Goal: Ask a question: Seek information or help from site administrators or community

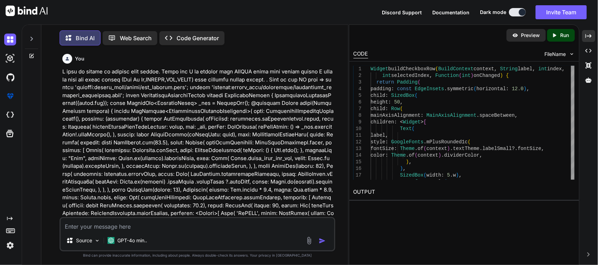
scroll to position [5650, 0]
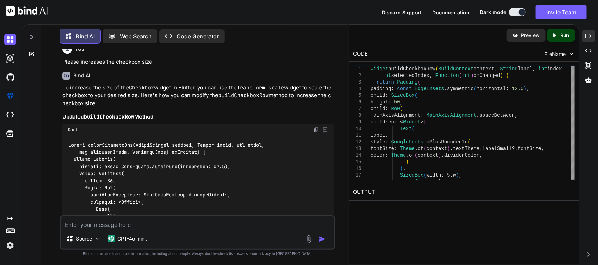
click at [174, 226] on textarea at bounding box center [198, 223] width 274 height 13
click at [196, 227] on textarea "I want to give space between Icon and text in my custom button" at bounding box center [198, 223] width 274 height 13
click at [245, 225] on textarea "I want to give space between Icon and text in my custom button" at bounding box center [198, 223] width 274 height 13
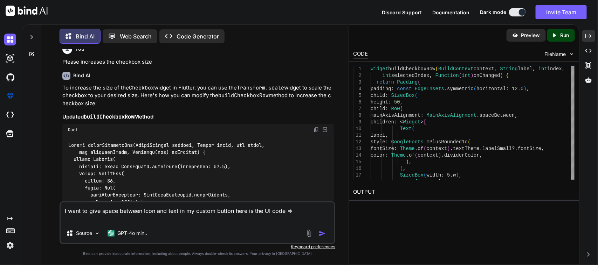
paste textarea "CustomButton( width: Get.width * 0.40, onClick: () {}, buttonText: [DOMAIN_NAME…"
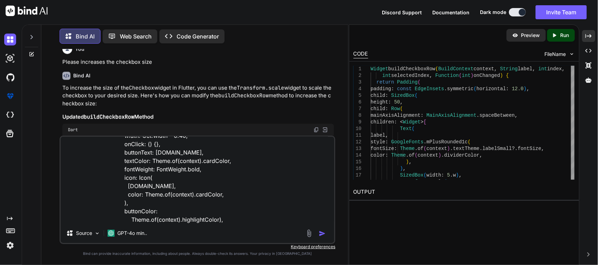
scroll to position [42, 0]
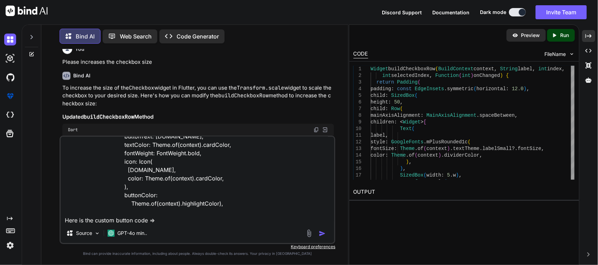
paste textarea "/* * Created By - Chetu Team * Description - This class is handling the custom …"
type textarea "I want to give space between Icon and text in my custom button here is the UI c…"
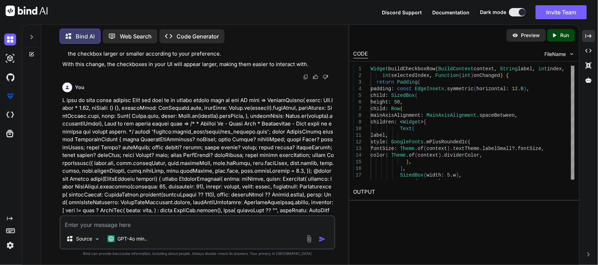
scroll to position [6036, 0]
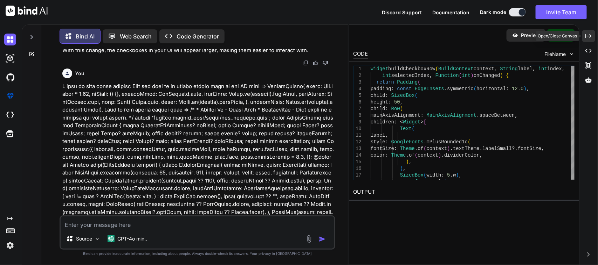
click at [593, 37] on div "Created with Pixso." at bounding box center [588, 36] width 13 height 12
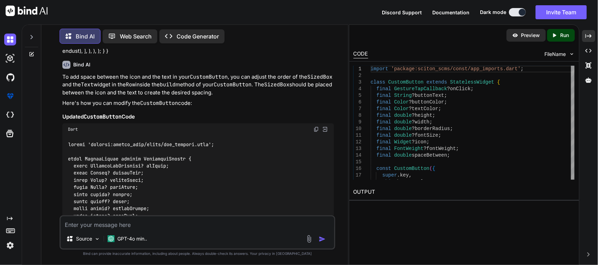
scroll to position [6190, 0]
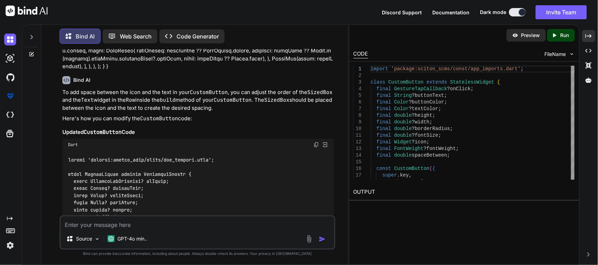
click at [316, 142] on img at bounding box center [316, 145] width 6 height 6
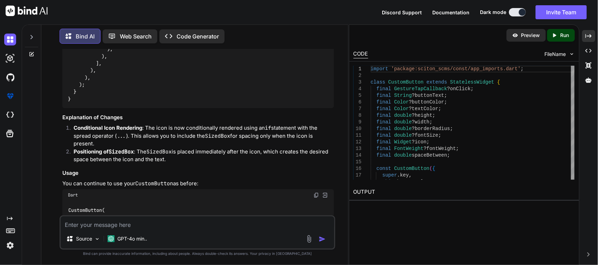
scroll to position [6803, 0]
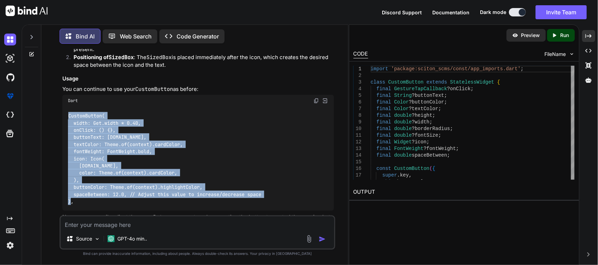
drag, startPoint x: 78, startPoint y: 173, endPoint x: 57, endPoint y: 88, distance: 87.7
click at [57, 88] on div "You Bind AI To modify your Flutter GetX screen to include additional toggle but…" at bounding box center [197, 157] width 301 height 216
copy code "CustomButton( width: Get.width * 0.40, onClick: () {}, buttonText: [DOMAIN_NAME…"
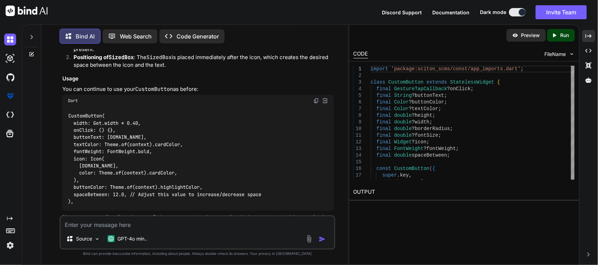
click at [155, 222] on textarea at bounding box center [198, 223] width 274 height 13
type textarea "C"
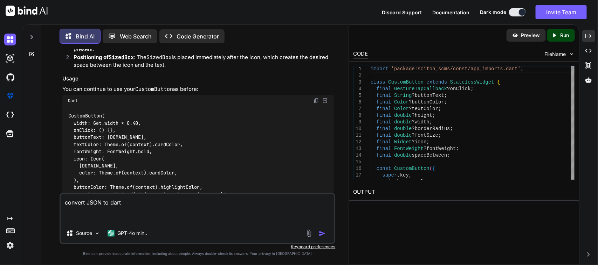
paste textarea "{ "id": 43, "disposition_categories": "Use As Is", "regulatory_requirements_met…"
type textarea "convert JSON to dart { "id": 43, "disposition_categories": "Use As Is", "regula…"
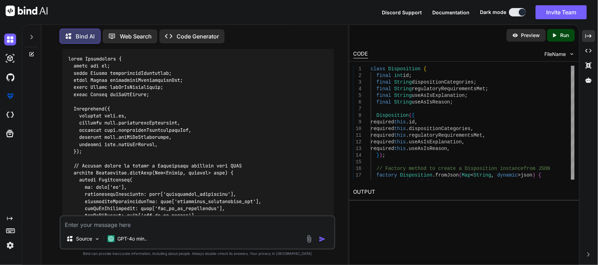
scroll to position [7044, 0]
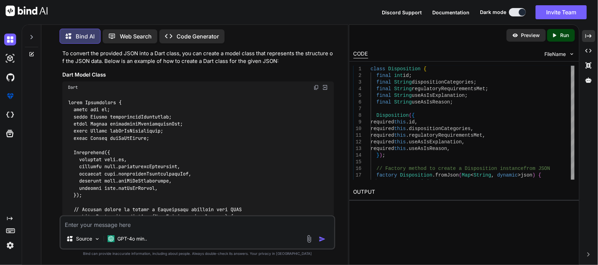
click at [314, 85] on img at bounding box center [316, 88] width 6 height 6
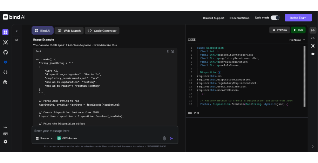
scroll to position [7553, 0]
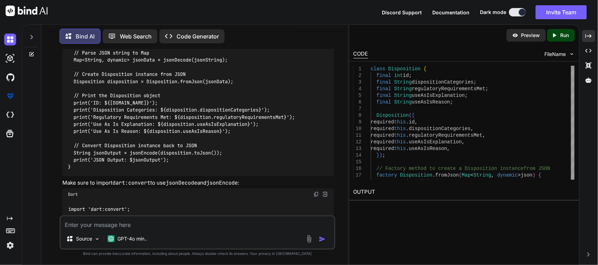
click at [156, 227] on textarea at bounding box center [198, 223] width 274 height 13
paste textarea "disposition_categories"
click at [236, 226] on textarea "Here I want to modify my UI . When I got the value disposition_categories" at bounding box center [198, 223] width 274 height 13
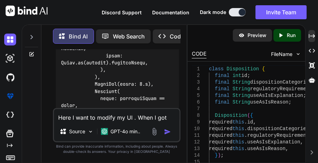
scroll to position [10764, 0]
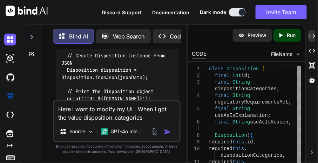
click at [145, 119] on textarea "Here I want to modify my UI . When I got the value disposition_categories" at bounding box center [117, 111] width 126 height 21
click at [137, 109] on textarea "Here I want to modify my UI . When I got the value in "disposition_categories"." at bounding box center [117, 111] width 126 height 21
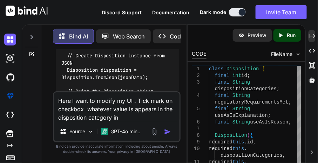
paste textarea "getDispositionDecision"
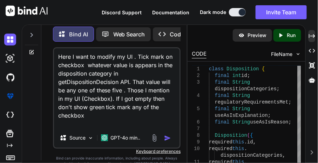
scroll to position [7, 0]
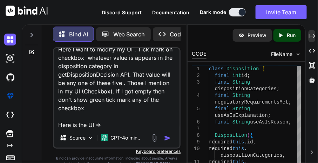
paste textarea "import 'package:sciton_scms/const/app_imports.dart'; import 'package:sciton_scm…"
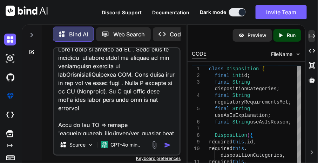
scroll to position [1991, 0]
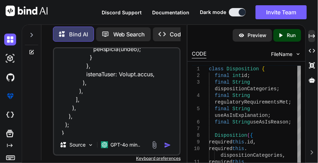
paste textarea "import 'package:sciton_scms/const/app_imports.dart'; import 'package:sciton_scm…"
type textarea "Here I want to modify my UI . Tick mark on checkbox whatever value is appears i…"
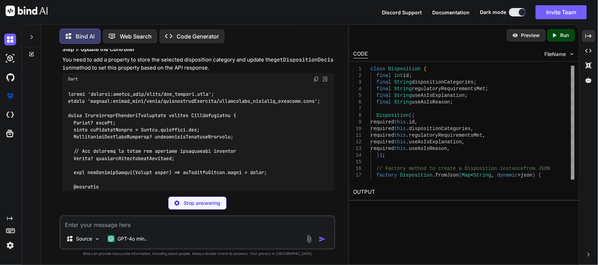
scroll to position [8188, 0]
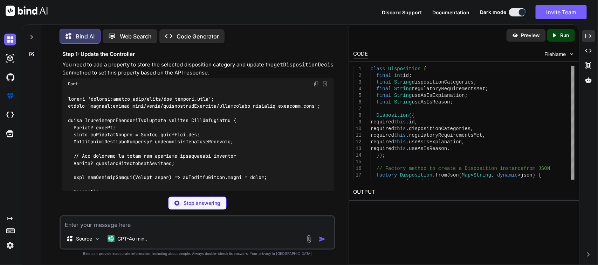
click at [314, 81] on img at bounding box center [316, 84] width 6 height 6
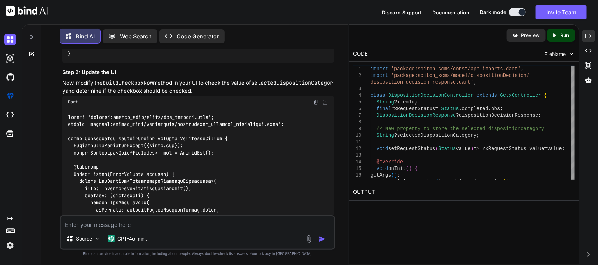
scroll to position [8561, 0]
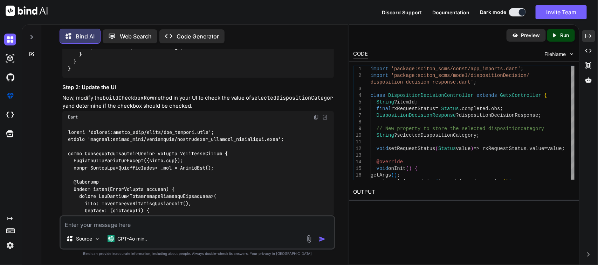
click at [314, 115] on img at bounding box center [316, 118] width 6 height 6
click at [141, 223] on textarea at bounding box center [198, 223] width 274 height 13
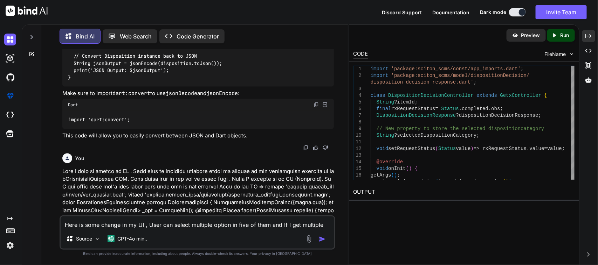
scroll to position [7642, 0]
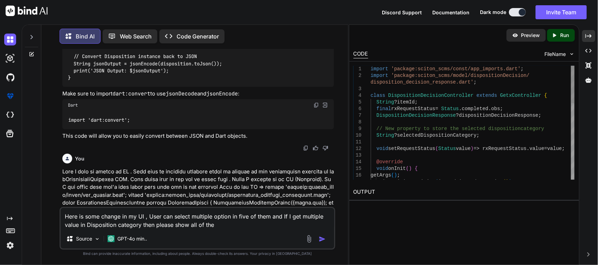
type textarea "Here is some change in my UI , User can select multiple option in five of them …"
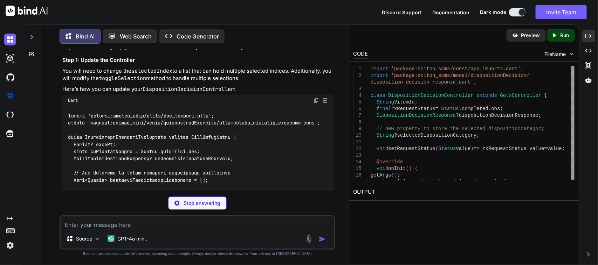
scroll to position [10131, 0]
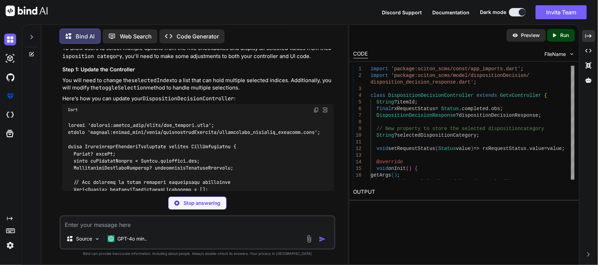
click at [313, 104] on div "Dart" at bounding box center [198, 110] width 272 height 12
click at [316, 108] on img at bounding box center [316, 111] width 6 height 6
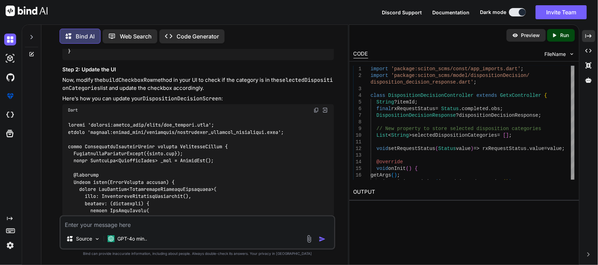
scroll to position [10568, 0]
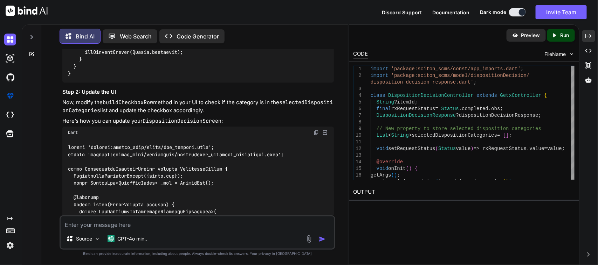
click at [318, 130] on img at bounding box center [316, 133] width 6 height 6
click at [109, 221] on textarea at bounding box center [198, 223] width 274 height 13
click at [174, 230] on div "Right now I am getting these value Source GPT-4o min.." at bounding box center [198, 233] width 276 height 34
click at [174, 224] on textarea "Right now I am getting these value" at bounding box center [198, 223] width 274 height 13
paste textarea "disposition_categories: ReTEST, REWORK"
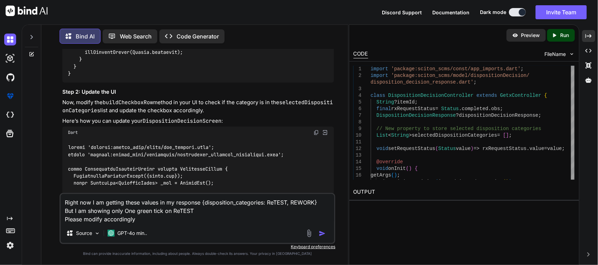
type textarea "Right now I am getting these values in my response {disposition_categories: ReT…"
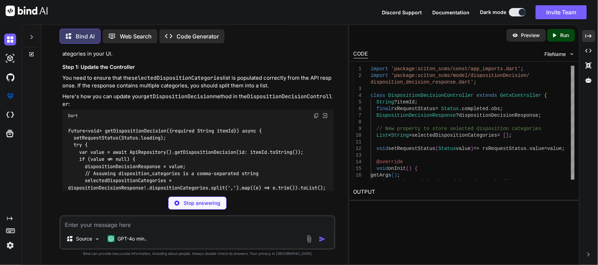
scroll to position [12157, 0]
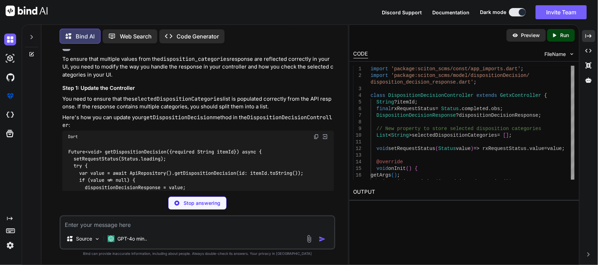
click at [314, 134] on img at bounding box center [316, 137] width 6 height 6
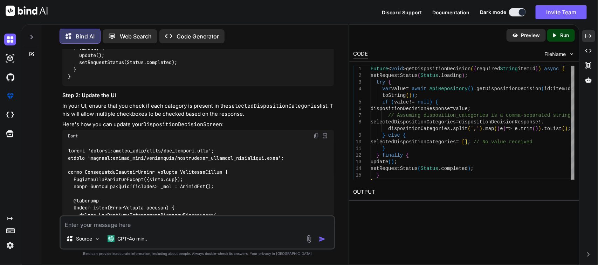
scroll to position [12306, 0]
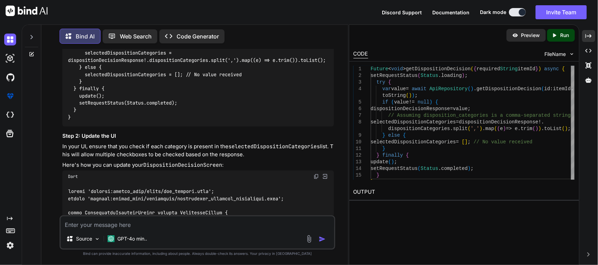
click at [318, 174] on img at bounding box center [316, 177] width 6 height 6
click at [188, 223] on textarea at bounding box center [198, 223] width 274 height 13
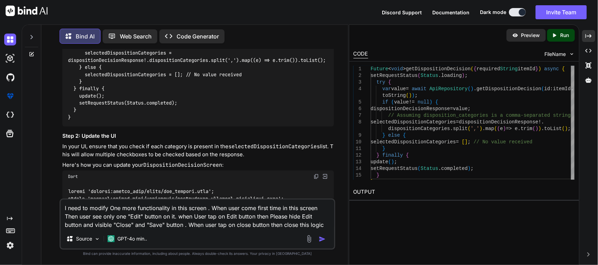
type textarea "I need to modify One more functionality in this screen . When user come first t…"
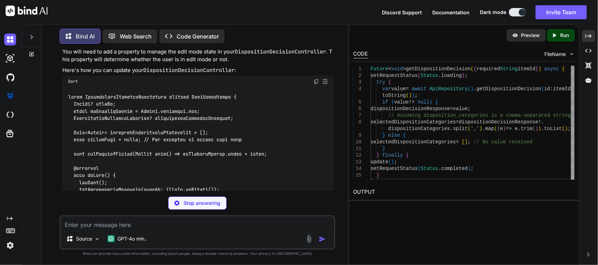
scroll to position [13927, 0]
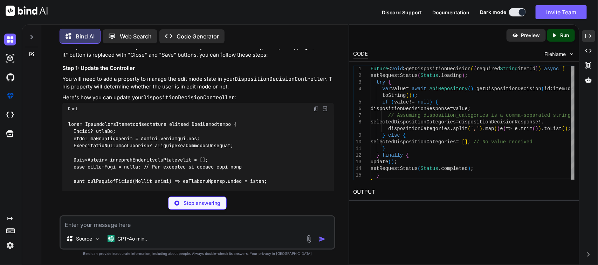
click at [317, 106] on img at bounding box center [316, 109] width 6 height 6
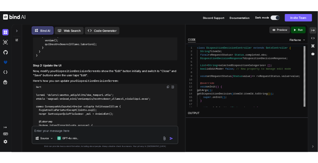
scroll to position [14365, 0]
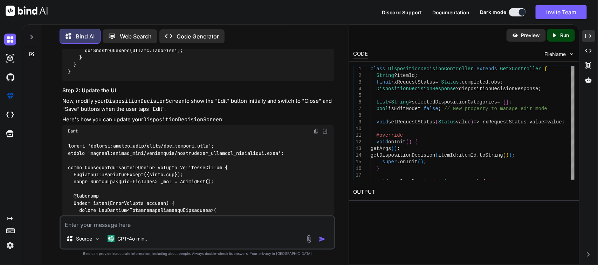
click at [314, 129] on img at bounding box center [316, 132] width 6 height 6
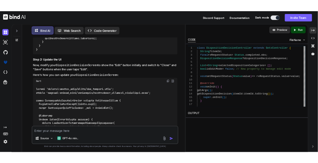
scroll to position [20977, 0]
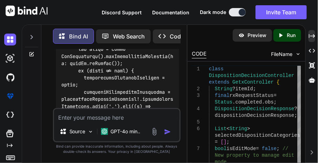
click at [99, 117] on textarea at bounding box center [117, 115] width 126 height 13
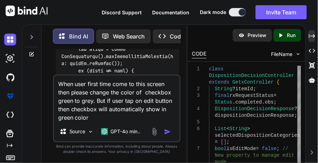
type textarea "When user first time come to this screen then please change the color of checkb…"
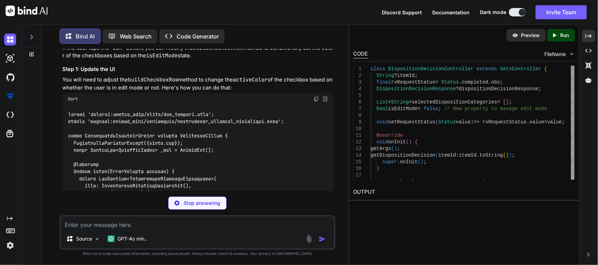
scroll to position [16256, 0]
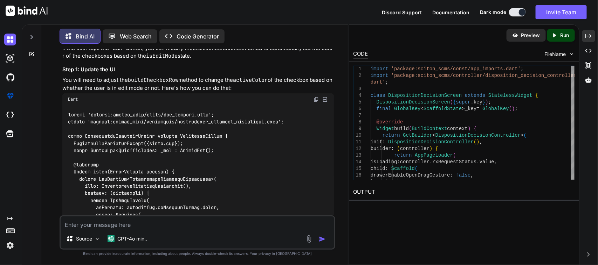
click at [318, 97] on img at bounding box center [316, 100] width 6 height 6
click at [125, 224] on textarea at bounding box center [198, 223] width 274 height 13
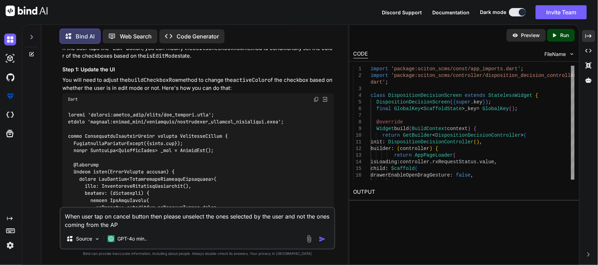
type textarea "When user tap on cancel button then please unselect the ones selected by the us…"
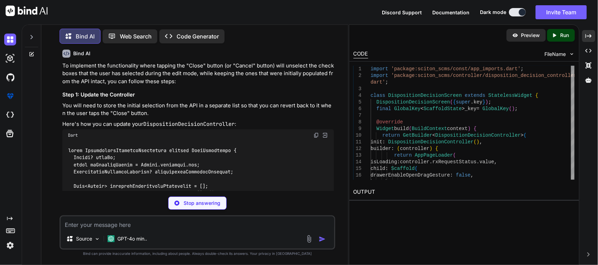
scroll to position [18106, 0]
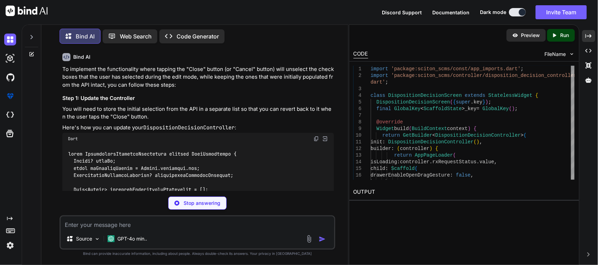
click at [318, 136] on img at bounding box center [316, 139] width 6 height 6
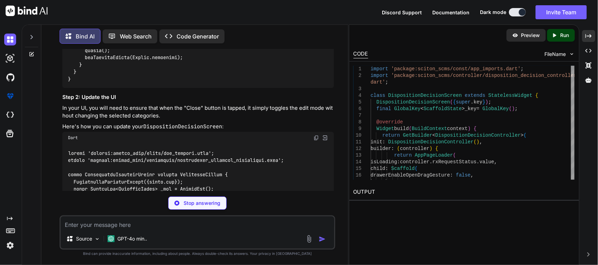
scroll to position [18675, 0]
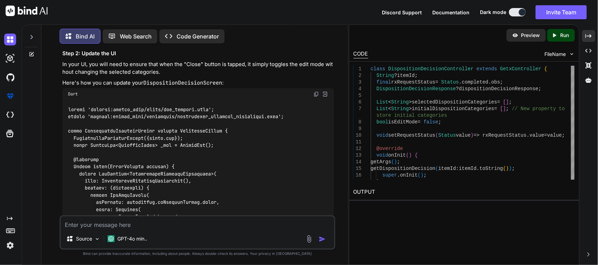
click at [316, 91] on img at bounding box center [316, 94] width 6 height 6
click at [202, 221] on textarea at bounding box center [198, 223] width 274 height 13
type textarea "p"
drag, startPoint x: 291, startPoint y: 225, endPoint x: 202, endPoint y: 228, distance: 89.0
click at [202, 228] on textarea "Please change the color of edit button into grey and when user tap on edit butt…" at bounding box center [198, 223] width 274 height 13
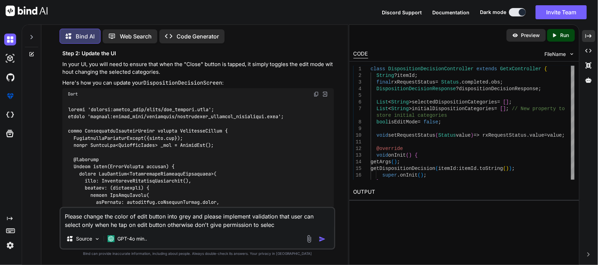
type textarea "Please change the color of edit button into grey and please implement validatio…"
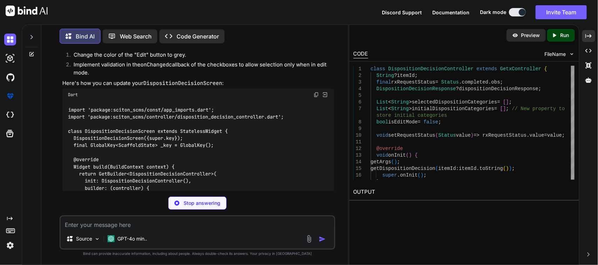
scroll to position [20580, 0]
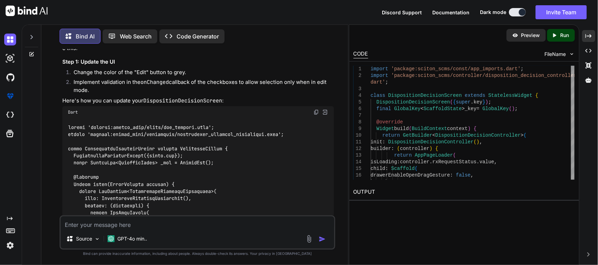
click at [317, 110] on img at bounding box center [316, 113] width 6 height 6
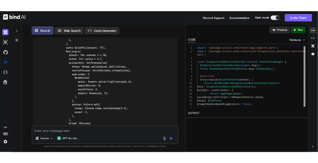
scroll to position [20842, 0]
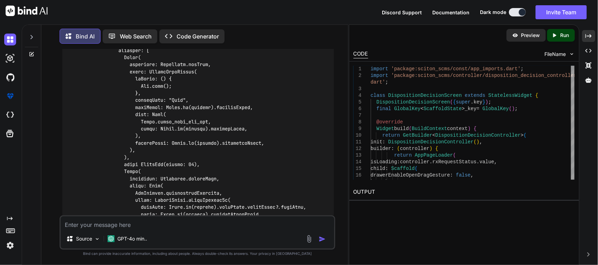
click at [132, 225] on textarea at bounding box center [198, 223] width 274 height 13
click at [168, 226] on textarea "When user select the "Use As Is"" at bounding box center [198, 223] width 274 height 13
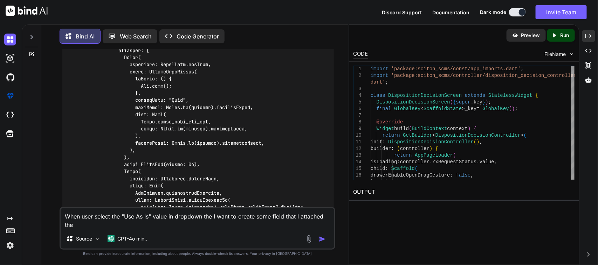
type textarea "When user select the "Use As Is" value in dropdown the I want to create some fi…"
click at [309, 241] on img at bounding box center [309, 239] width 8 height 8
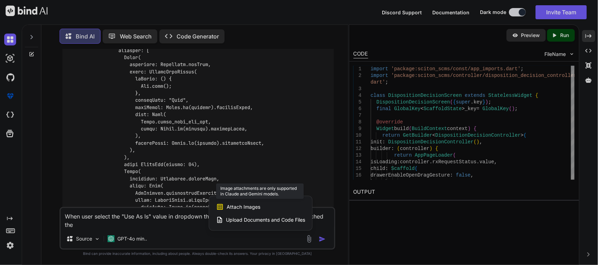
click at [277, 210] on div "Attach Images Image attachments are only supported in Claude and Gemini models." at bounding box center [260, 207] width 89 height 13
click at [247, 208] on span "Attach Images" at bounding box center [244, 207] width 34 height 7
click at [249, 216] on div "Upload Documents and Code Files" at bounding box center [260, 220] width 89 height 13
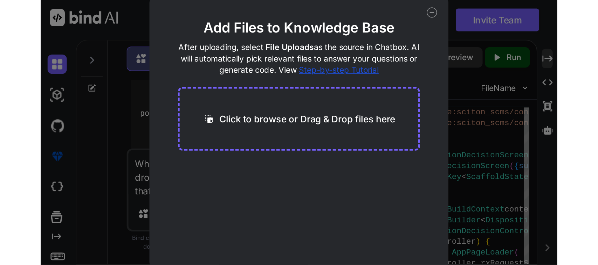
scroll to position [31141, 0]
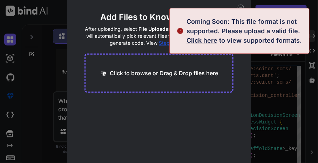
click at [201, 40] on span "Click here" at bounding box center [201, 40] width 31 height 7
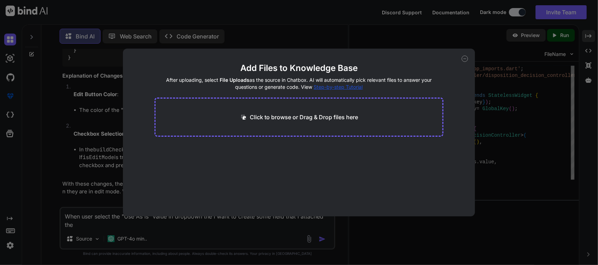
scroll to position [20842, 0]
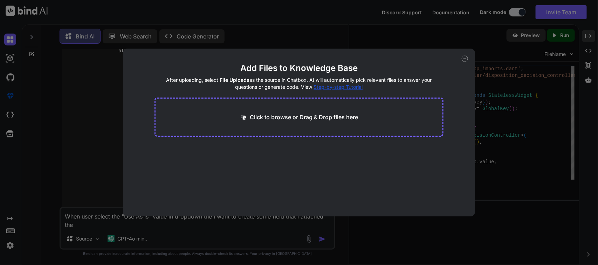
click at [463, 60] on icon at bounding box center [465, 59] width 6 height 6
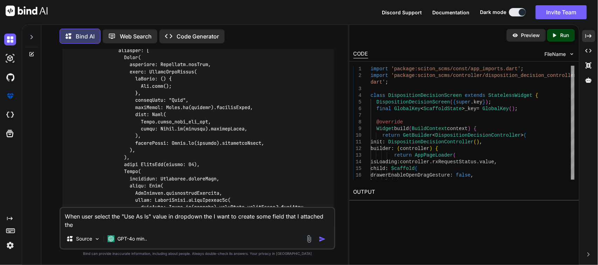
click at [103, 224] on textarea "When user select the "Use As Is" value in dropdown the I want to create some fi…" at bounding box center [198, 218] width 274 height 21
